Goal: Book appointment/travel/reservation

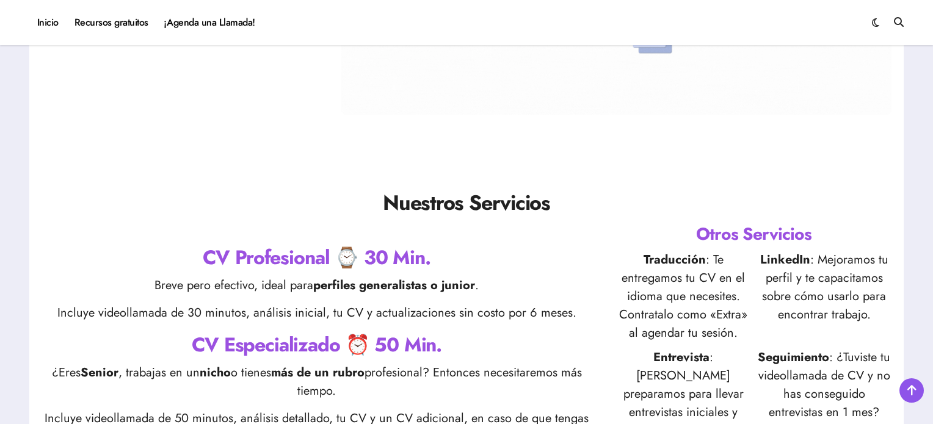
scroll to position [427, 0]
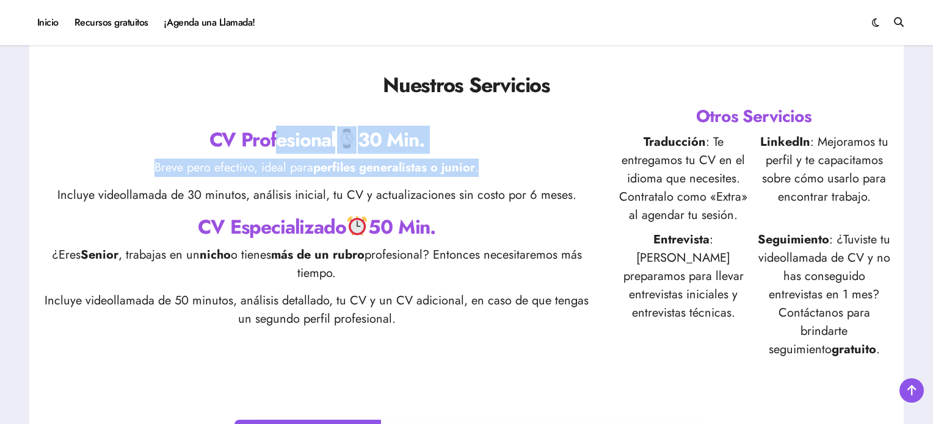
drag, startPoint x: 269, startPoint y: 139, endPoint x: 490, endPoint y: 165, distance: 222.6
click at [490, 165] on div "CV Profesional 30 Min. Breve pero efectivo, ideal para perfiles generalistas o …" at bounding box center [317, 231] width 550 height 211
click at [490, 165] on p "Breve pero efectivo, ideal para perfiles generalistas o junior ." at bounding box center [317, 168] width 550 height 18
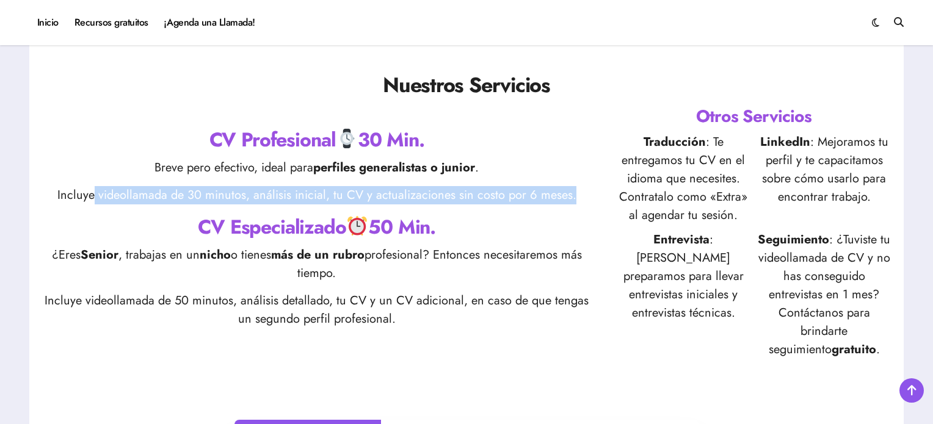
drag, startPoint x: 98, startPoint y: 192, endPoint x: 578, endPoint y: 190, distance: 480.5
click at [578, 190] on p "Incluye videollamada de 30 minutos, análisis inicial, tu CV y actualizaciones s…" at bounding box center [317, 195] width 550 height 18
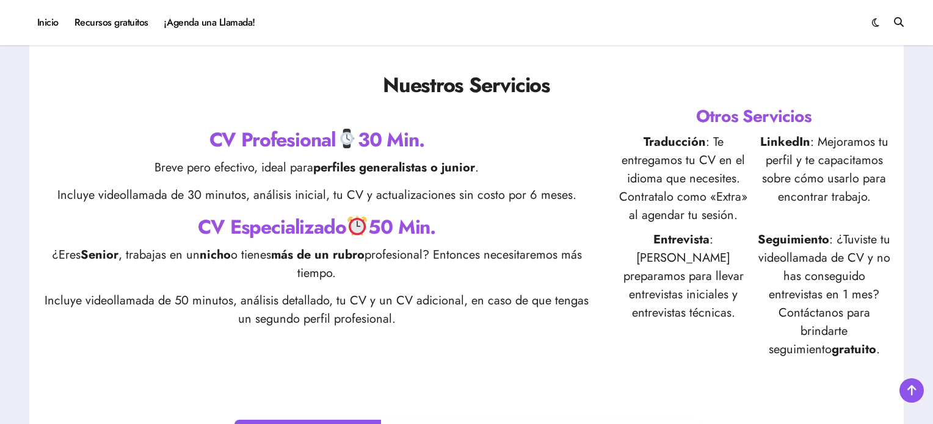
click at [507, 195] on p "Incluye videollamada de 30 minutos, análisis inicial, tu CV y actualizaciones s…" at bounding box center [317, 195] width 550 height 18
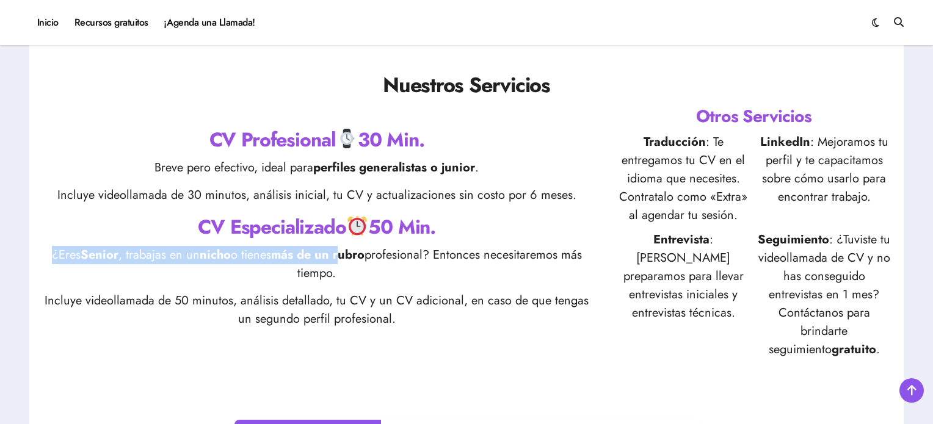
drag, startPoint x: 47, startPoint y: 251, endPoint x: 411, endPoint y: 246, distance: 363.9
click at [365, 250] on p "¿Eres Senior , trabajas en un nicho o tienes más de un rubro profesional? Enton…" at bounding box center [317, 264] width 550 height 37
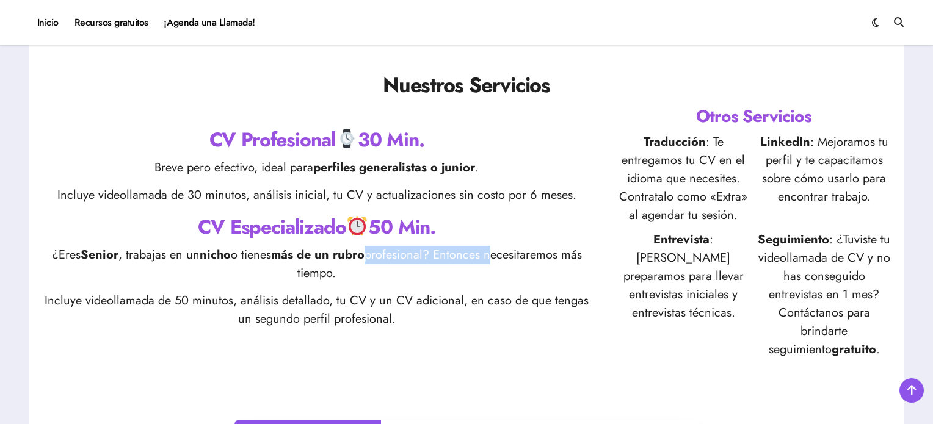
drag, startPoint x: 411, startPoint y: 246, endPoint x: 492, endPoint y: 261, distance: 82.5
click at [492, 261] on p "¿Eres Senior , trabajas en un nicho o tienes más de un rubro profesional? Enton…" at bounding box center [317, 264] width 550 height 37
click at [501, 249] on p "¿Eres Senior , trabajas en un nicho o tienes más de un rubro profesional? Enton…" at bounding box center [317, 264] width 550 height 37
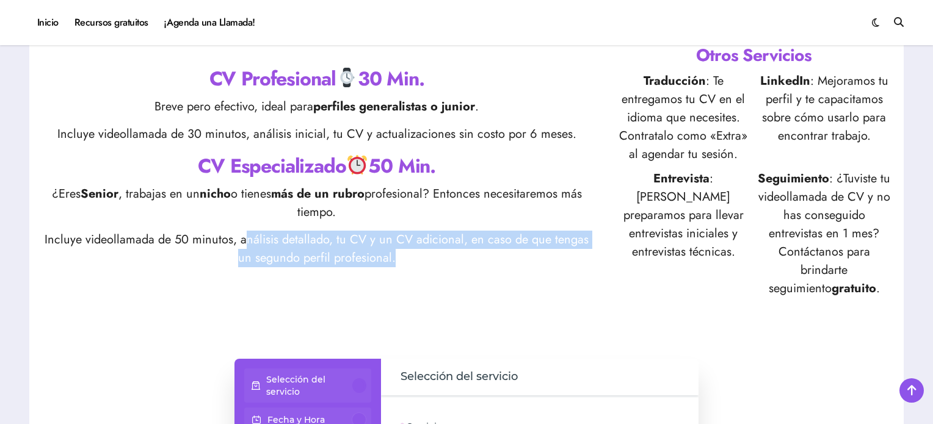
drag, startPoint x: 339, startPoint y: 239, endPoint x: 455, endPoint y: 255, distance: 116.5
click at [455, 255] on p "Incluye videollamada de 50 minutos, análisis detallado, tu CV y un CV adicional…" at bounding box center [317, 249] width 550 height 37
click at [487, 242] on p "Incluye videollamada de 50 minutos, análisis detallado, tu CV y un CV adicional…" at bounding box center [317, 249] width 550 height 37
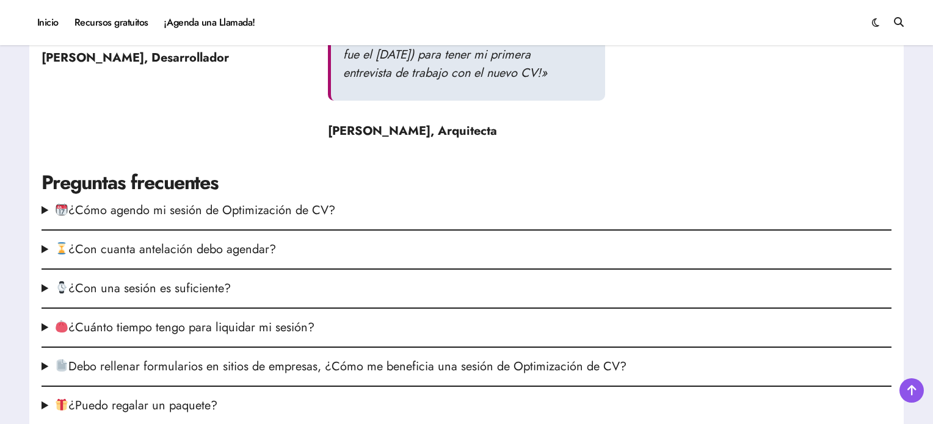
scroll to position [1649, 0]
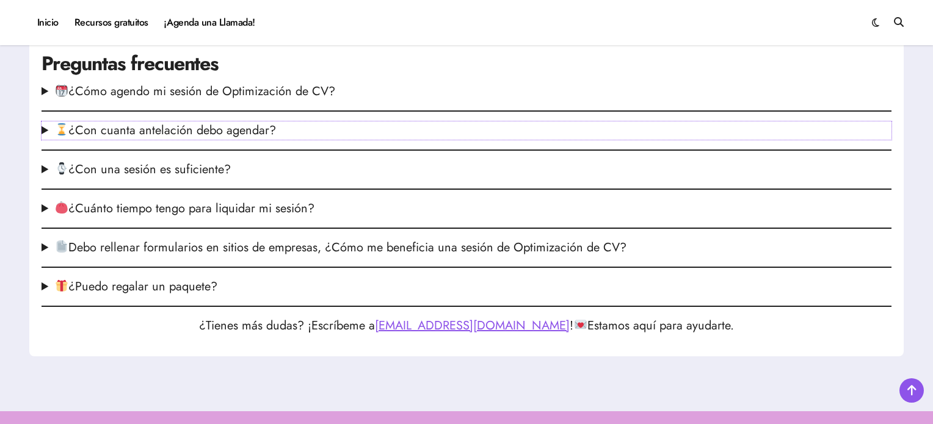
click at [220, 140] on summary "¿Con cuanta antelación debo agendar?" at bounding box center [467, 131] width 850 height 18
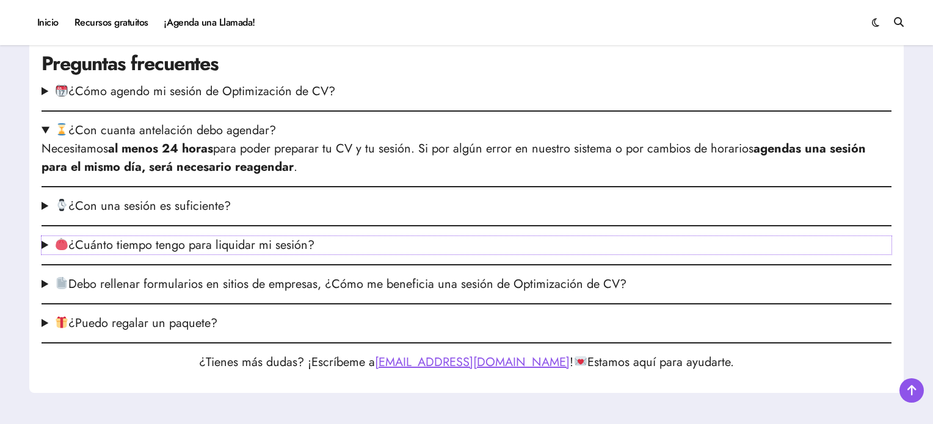
click at [286, 255] on summary "¿Cuánto tiempo tengo para liquidar mi sesión?" at bounding box center [467, 245] width 850 height 18
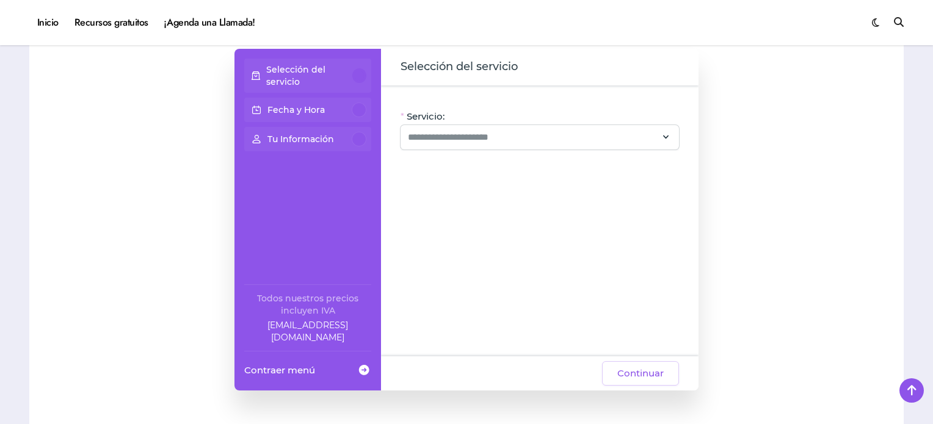
scroll to position [733, 0]
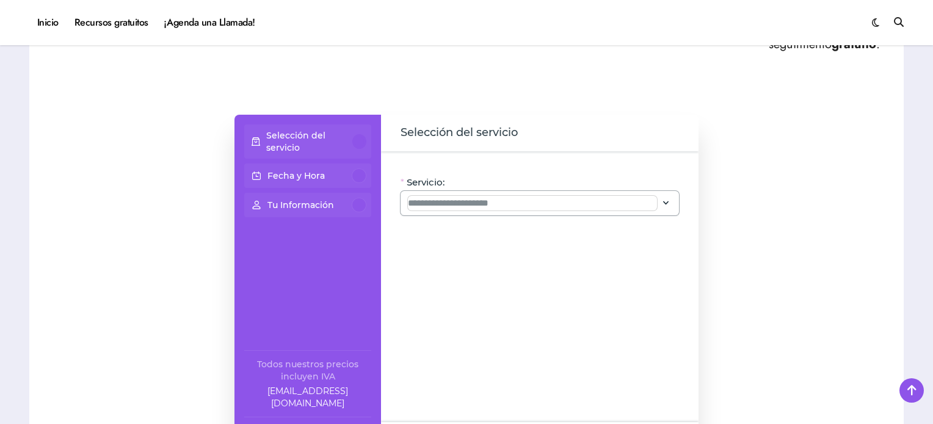
click at [473, 200] on input "Servicio:" at bounding box center [532, 203] width 249 height 15
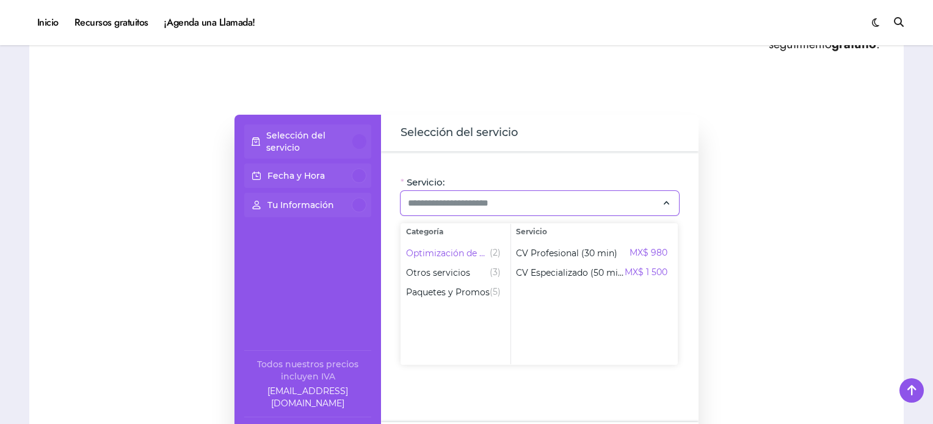
click at [782, 254] on div "Selección del servicio Fecha y Hora Tu Información Todos nuestros precios inclu…" at bounding box center [467, 286] width 850 height 342
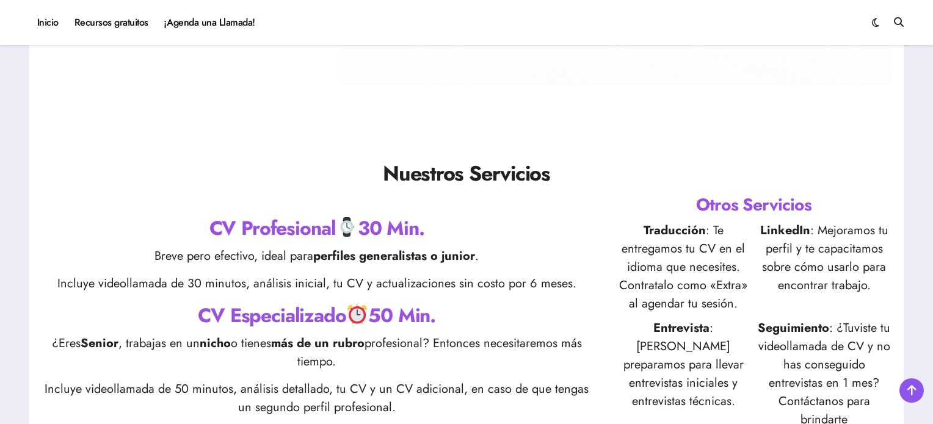
scroll to position [244, 0]
